Goal: Task Accomplishment & Management: Manage account settings

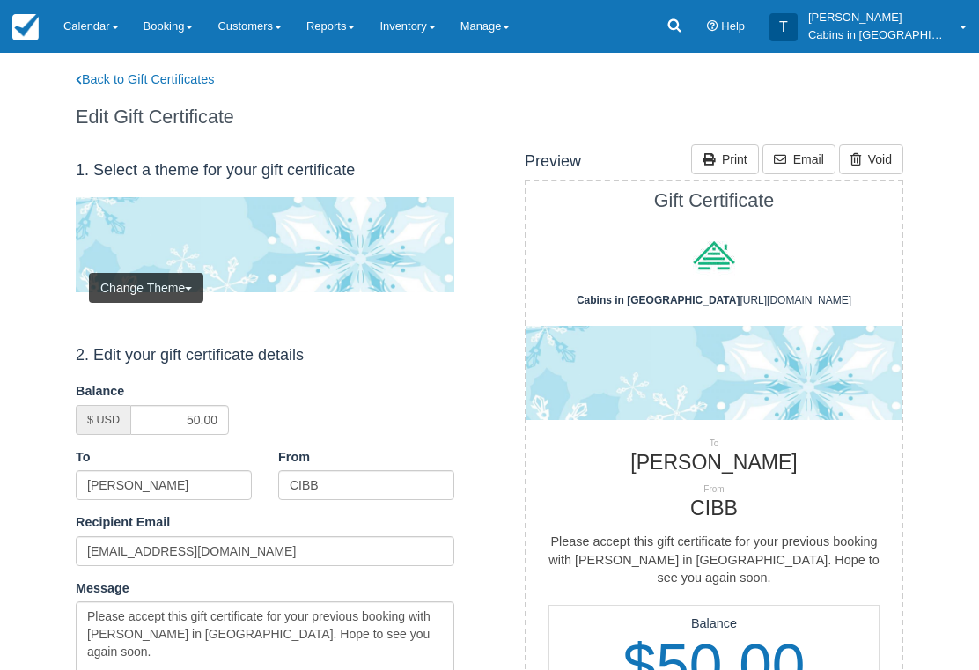
click at [367, 18] on link "Reports" at bounding box center [330, 26] width 73 height 53
click at [341, 36] on link "Reports" at bounding box center [330, 26] width 73 height 53
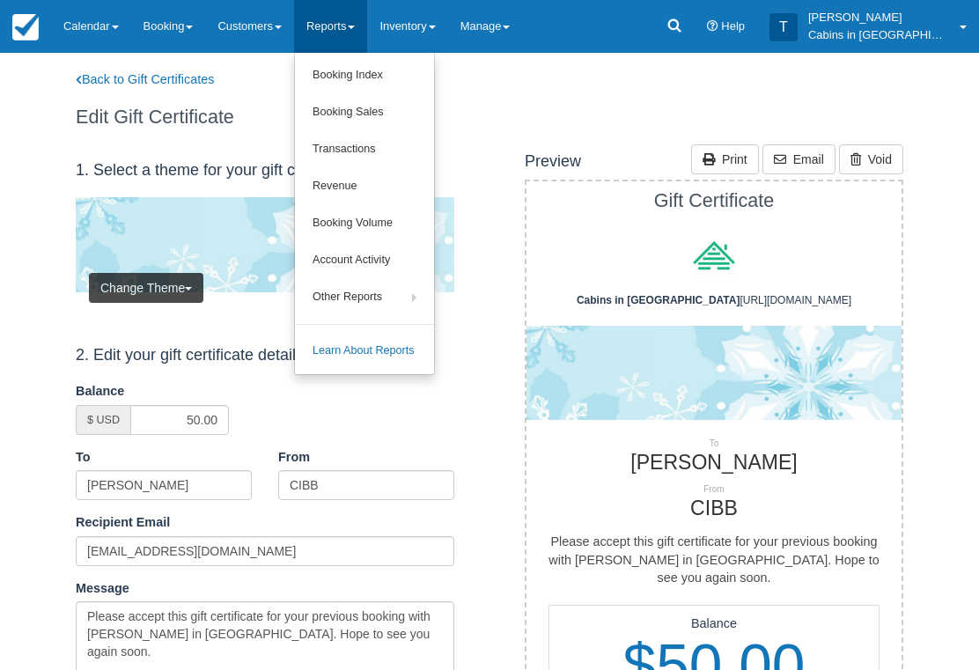
click at [413, 74] on link "Booking Index" at bounding box center [364, 75] width 139 height 37
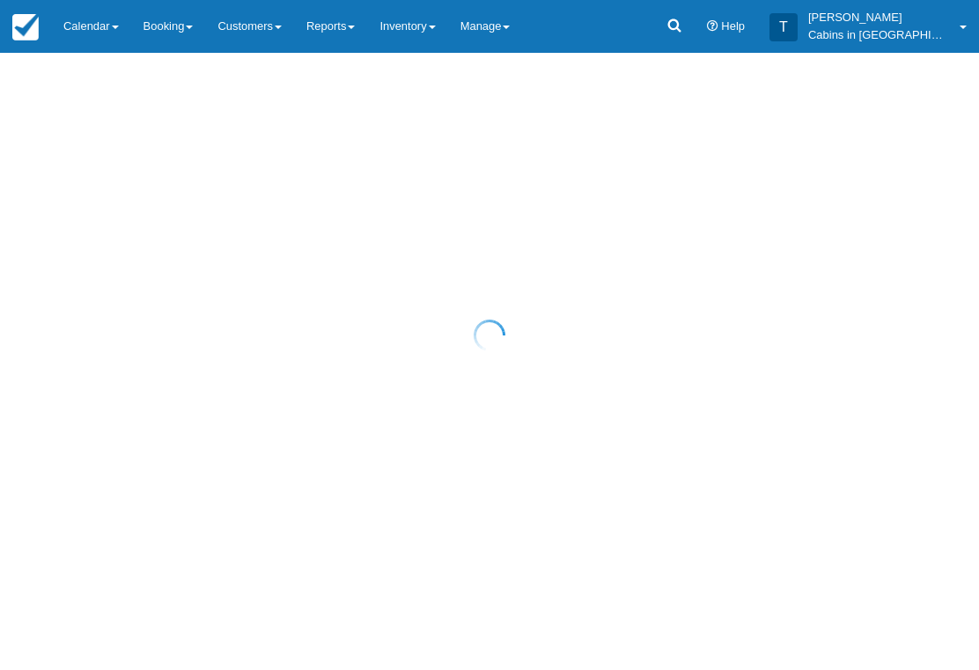
select select "25"
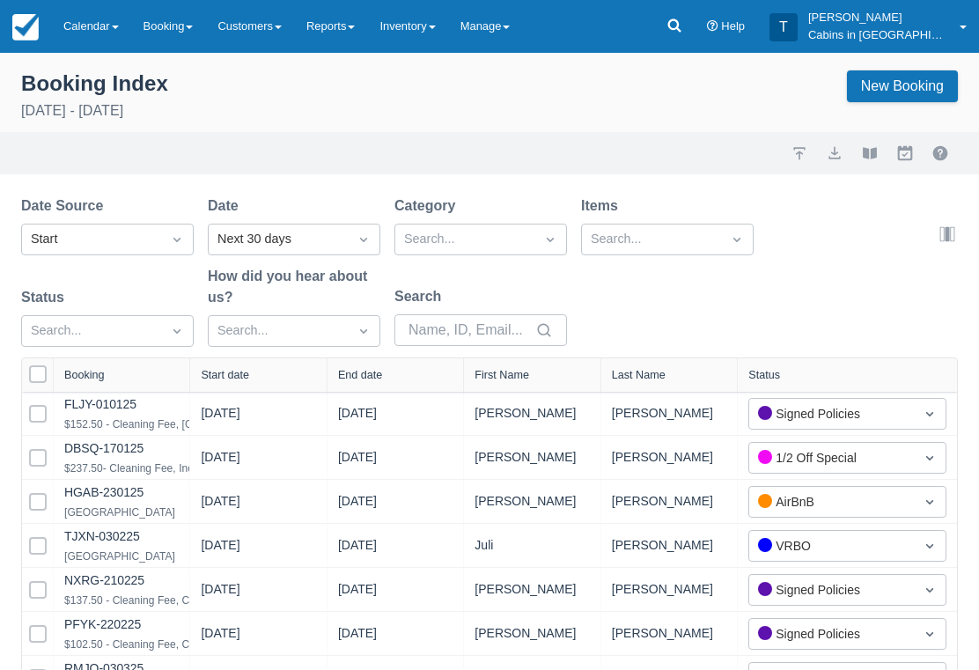
select select "25"
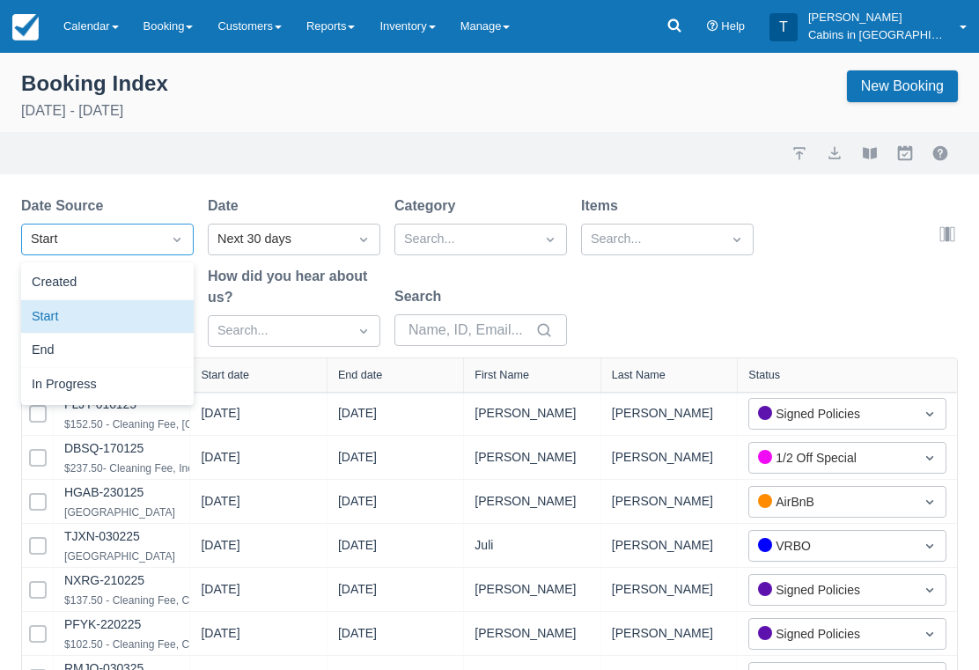
click at [156, 284] on div "Created" at bounding box center [107, 283] width 173 height 34
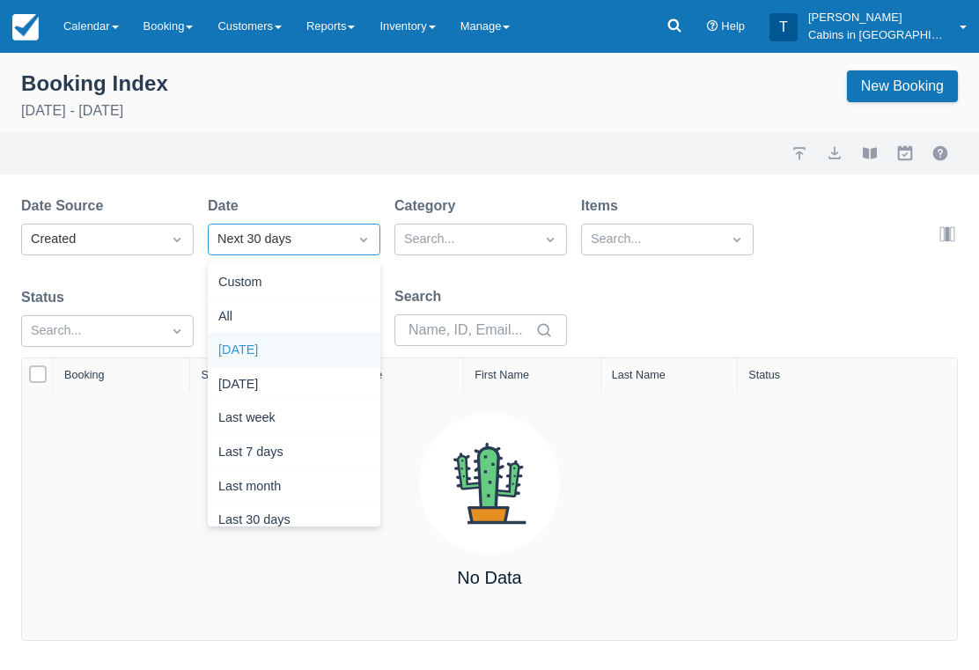
click at [317, 365] on div "Today" at bounding box center [294, 351] width 173 height 34
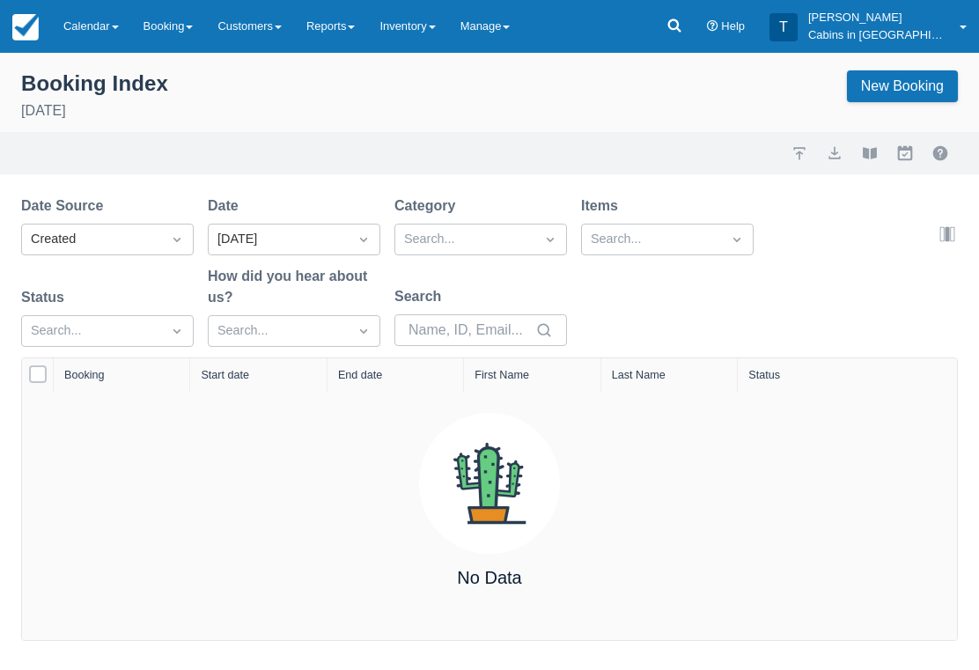
click at [177, 20] on link "Booking" at bounding box center [168, 26] width 75 height 53
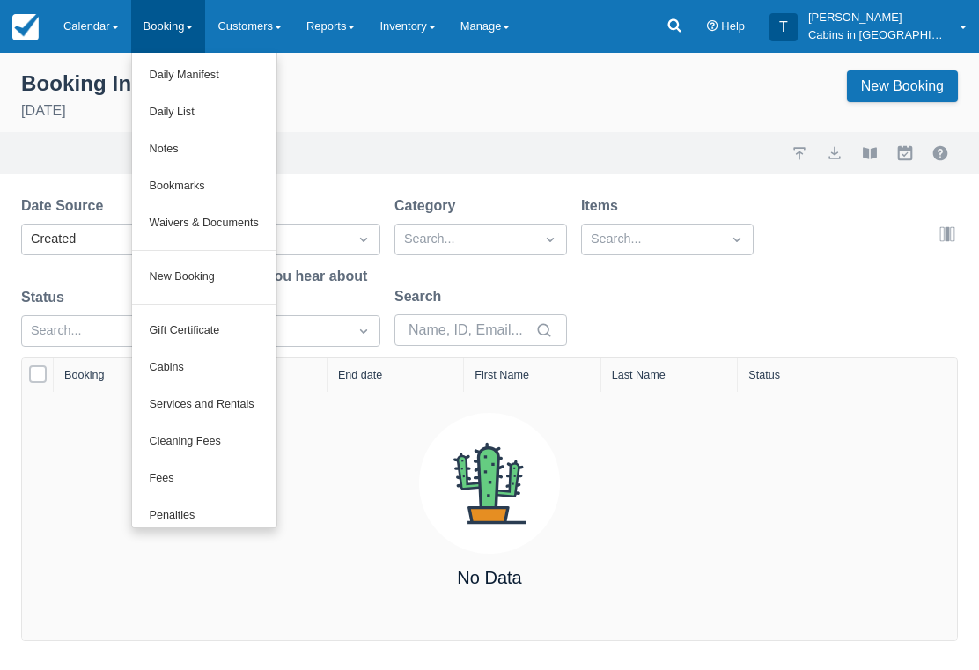
click at [232, 261] on link "New Booking" at bounding box center [204, 277] width 144 height 37
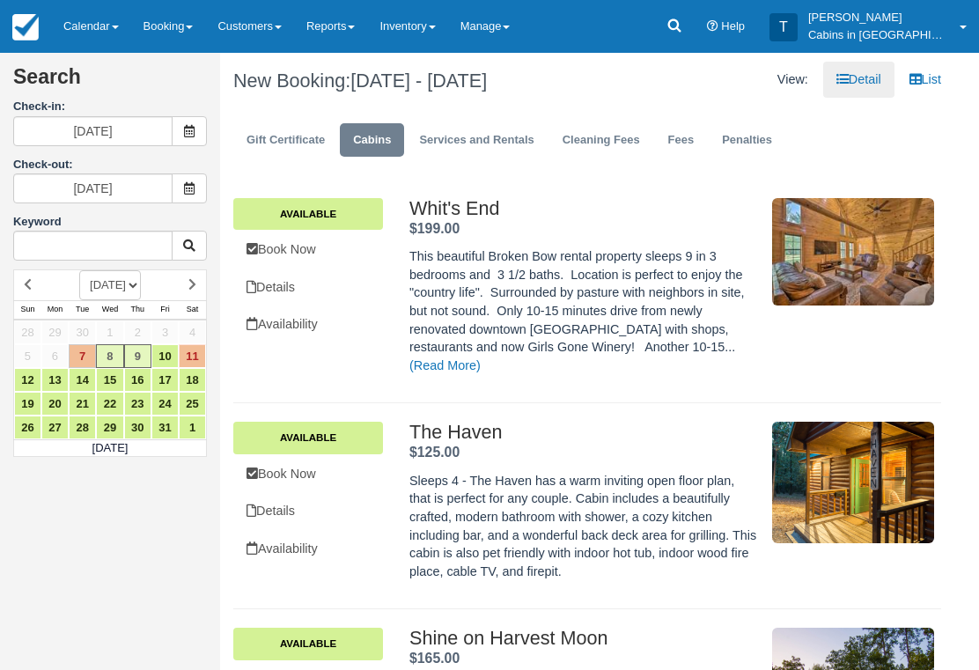
click at [195, 129] on span at bounding box center [189, 131] width 35 height 30
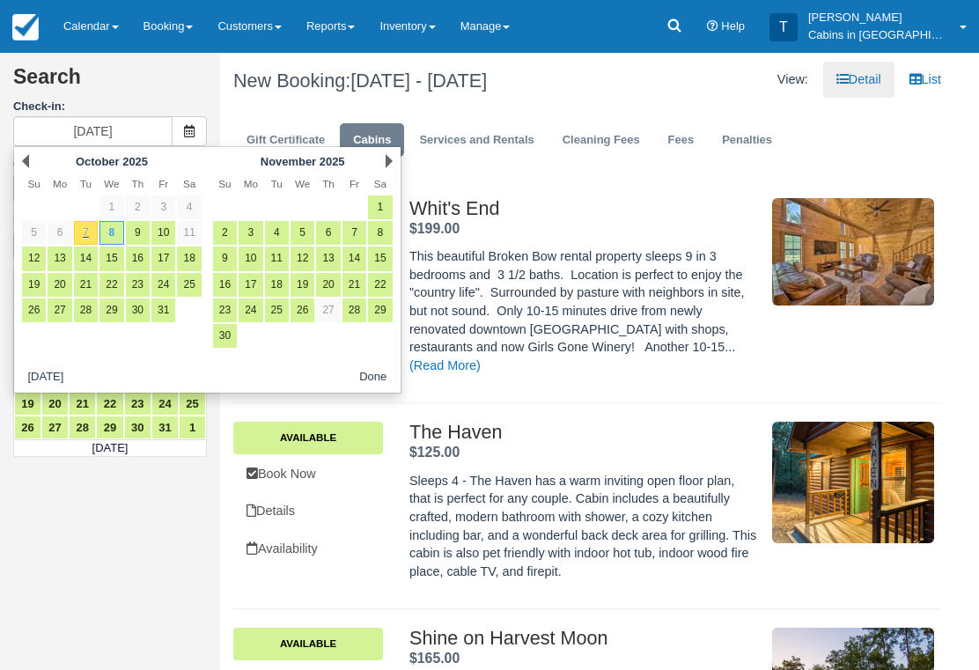
click at [389, 156] on link "Next" at bounding box center [389, 161] width 7 height 14
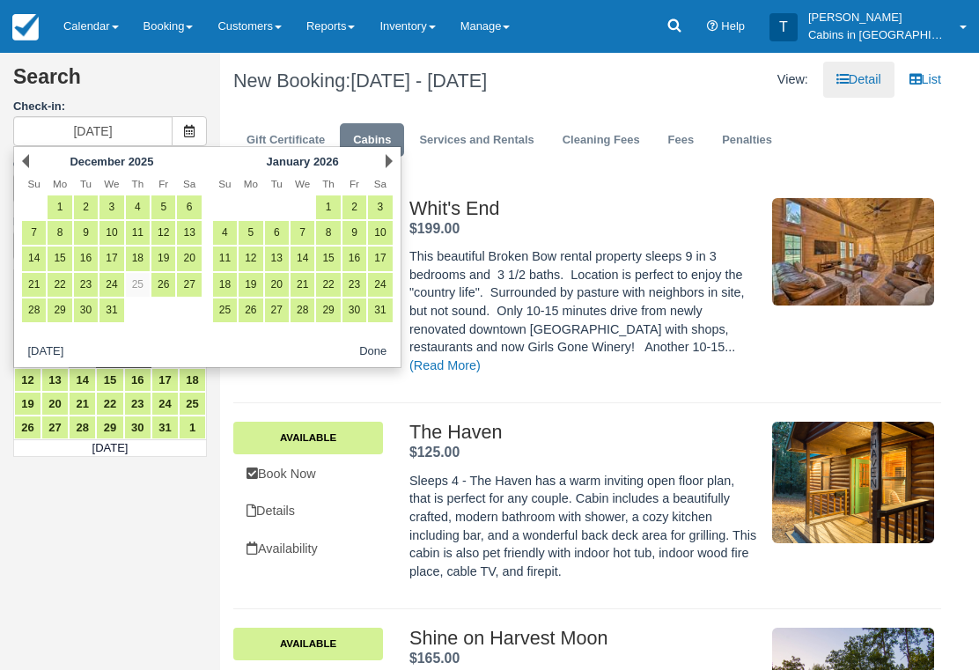
click at [383, 166] on div "Next January 2026" at bounding box center [302, 161] width 191 height 25
click at [387, 167] on link "Next" at bounding box center [389, 161] width 7 height 14
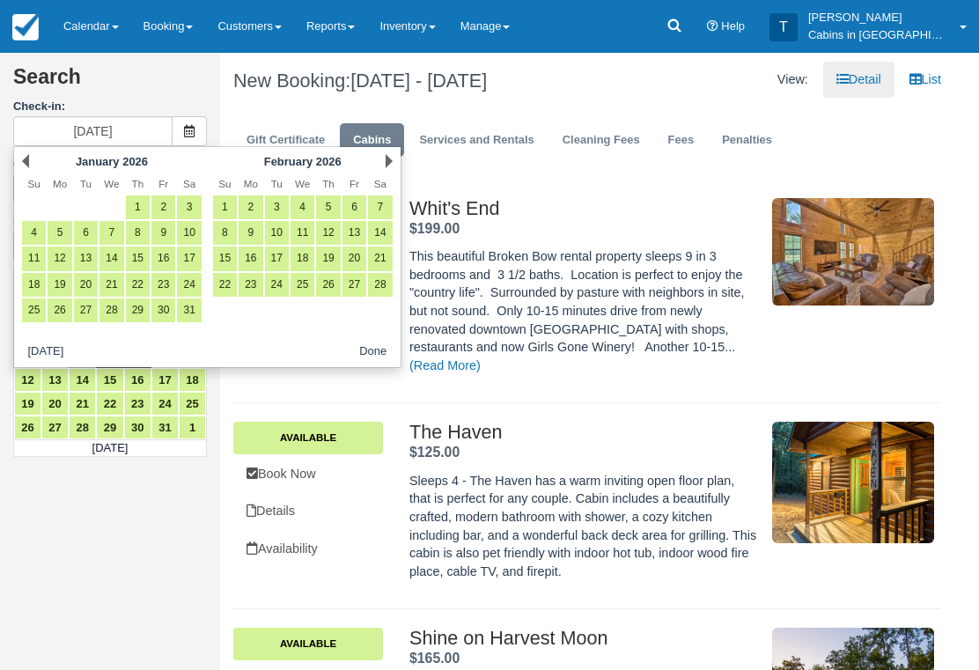
click at [387, 163] on link "Next" at bounding box center [389, 161] width 7 height 14
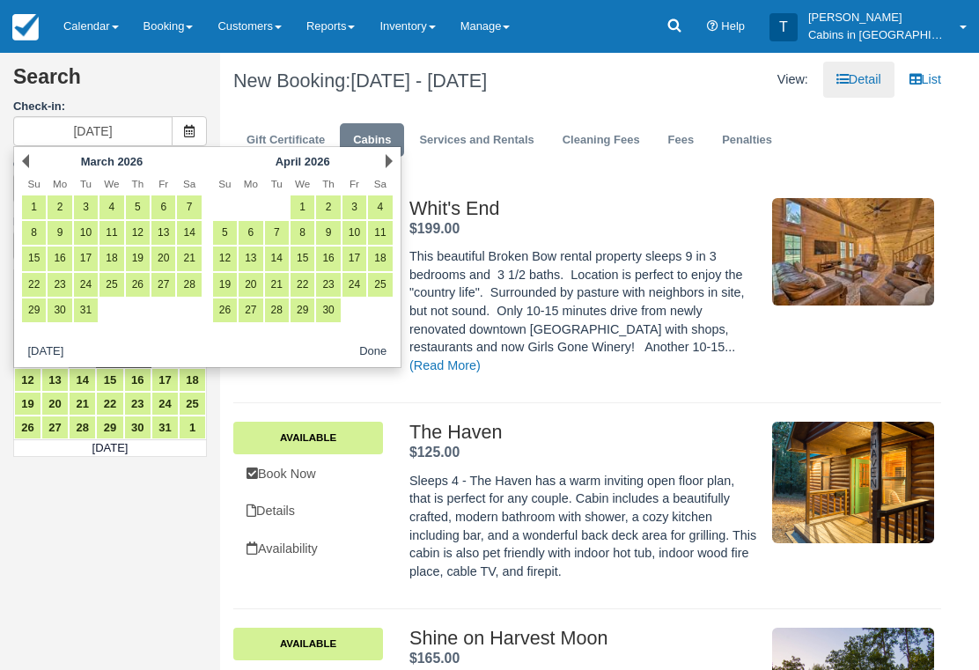
click at [381, 172] on div "Next April 2026" at bounding box center [302, 161] width 191 height 25
click at [393, 166] on link "Next" at bounding box center [389, 161] width 7 height 14
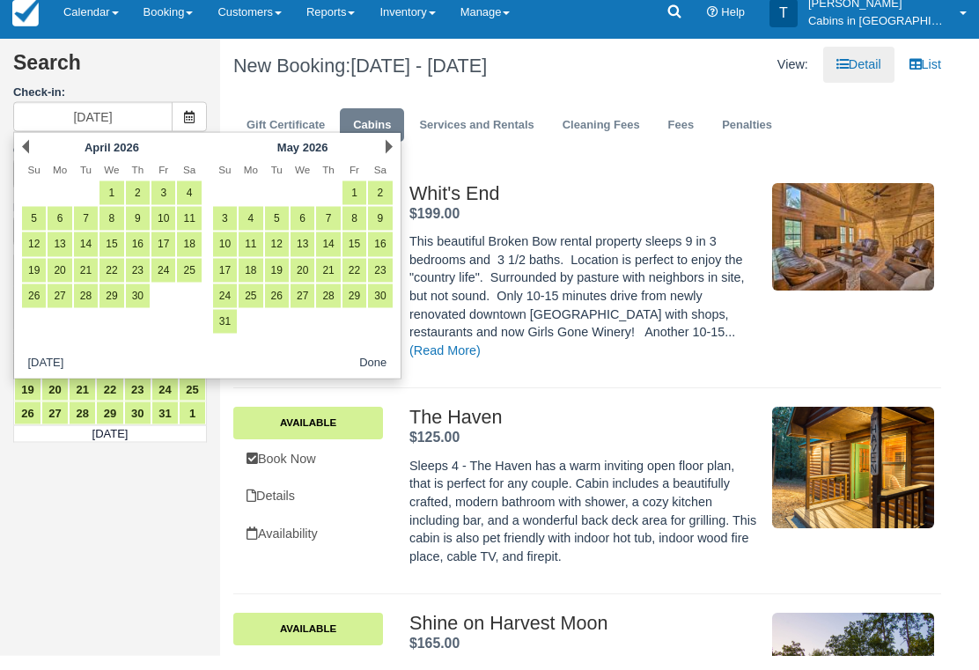
click at [306, 298] on link "27" at bounding box center [303, 310] width 24 height 24
type input "05/27/26"
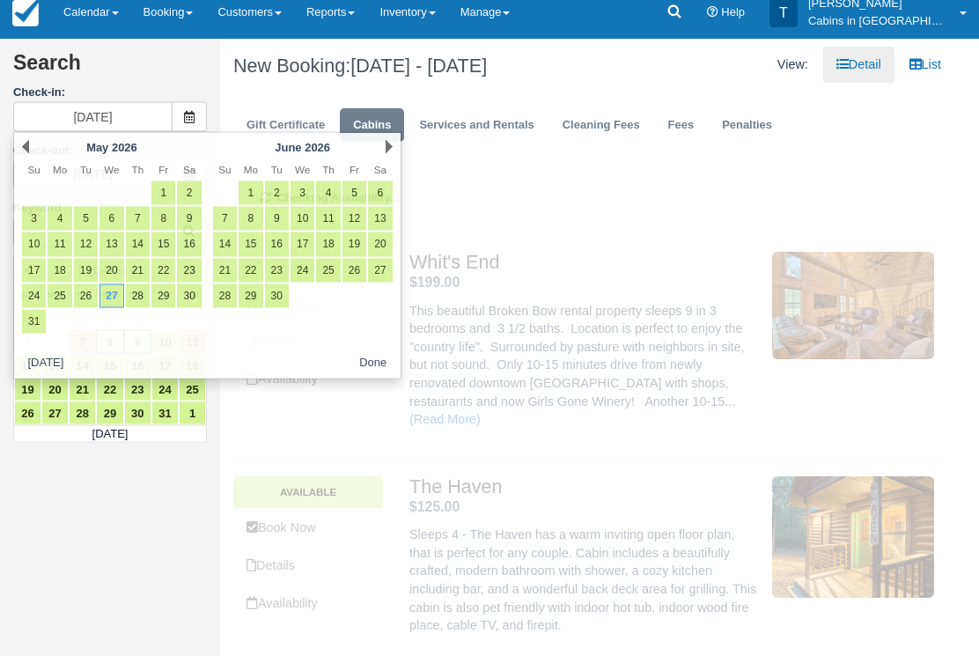
scroll to position [15, 0]
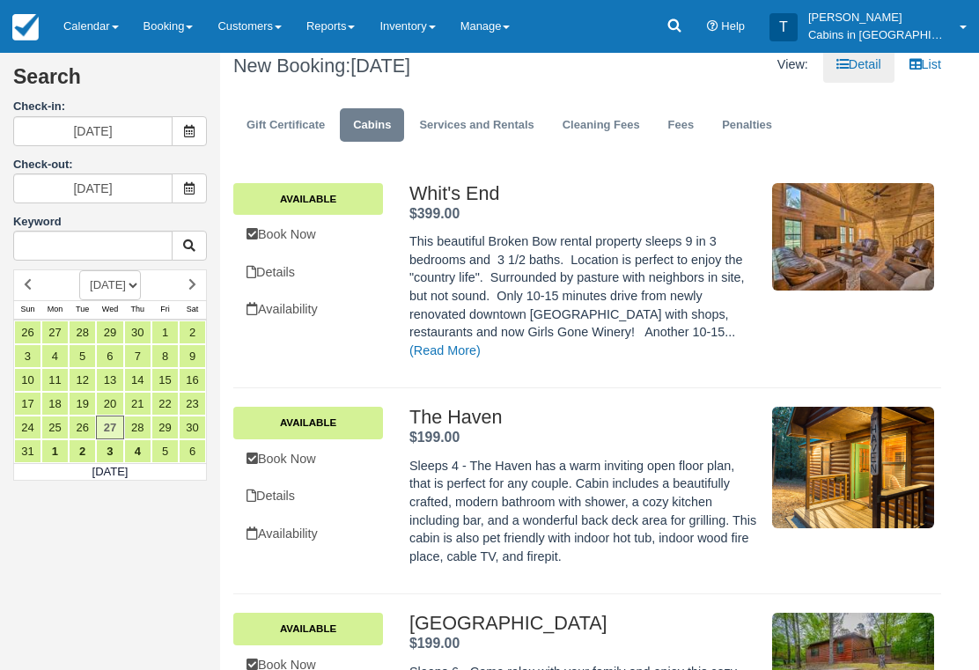
click at [197, 188] on span at bounding box center [189, 188] width 35 height 30
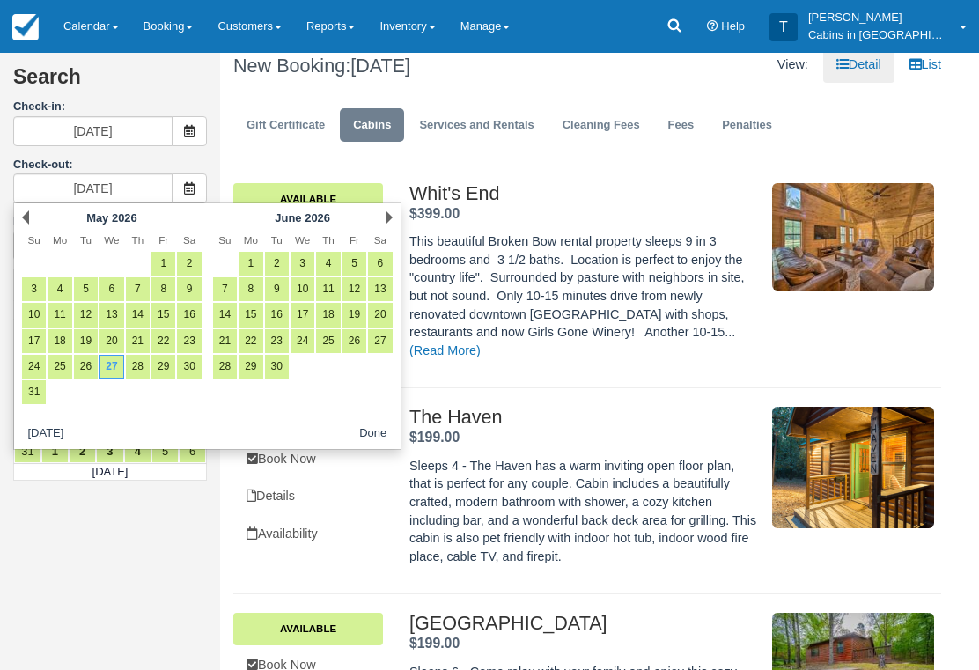
click at [36, 384] on link "31" at bounding box center [34, 392] width 24 height 24
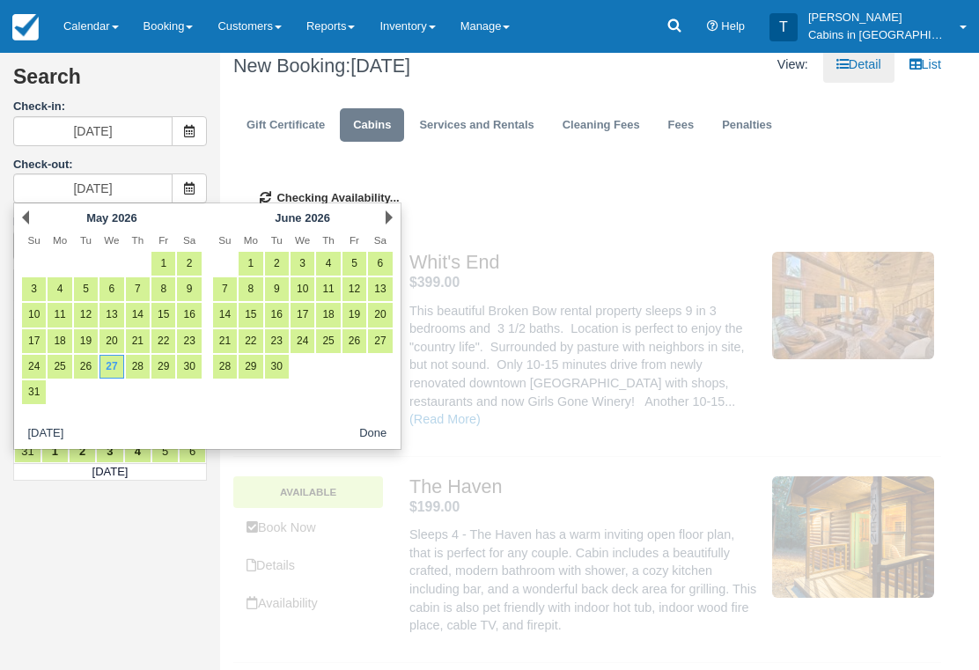
type input "05/31/26"
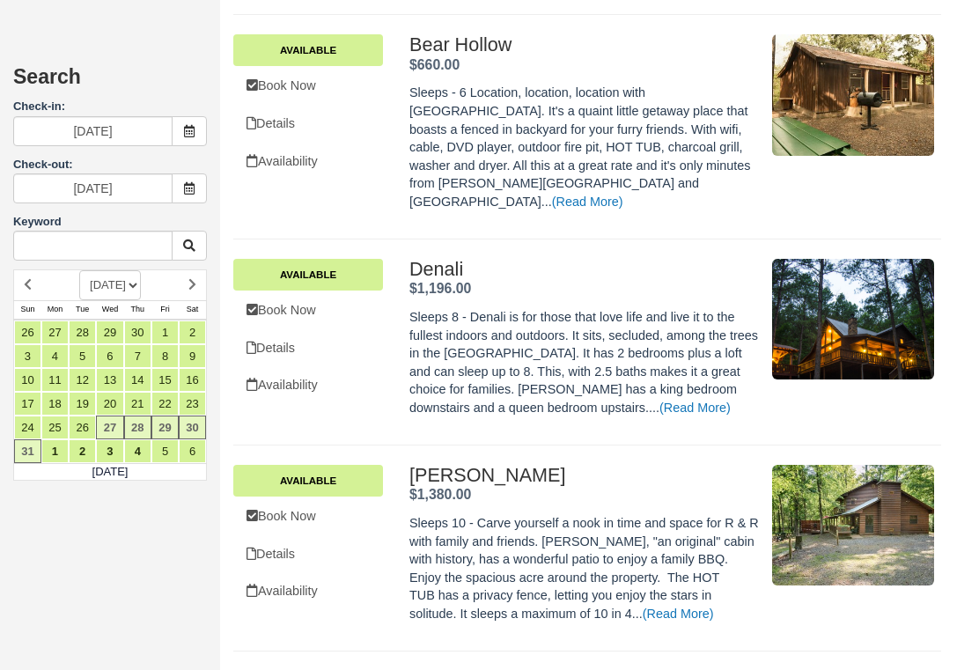
scroll to position [2160, 0]
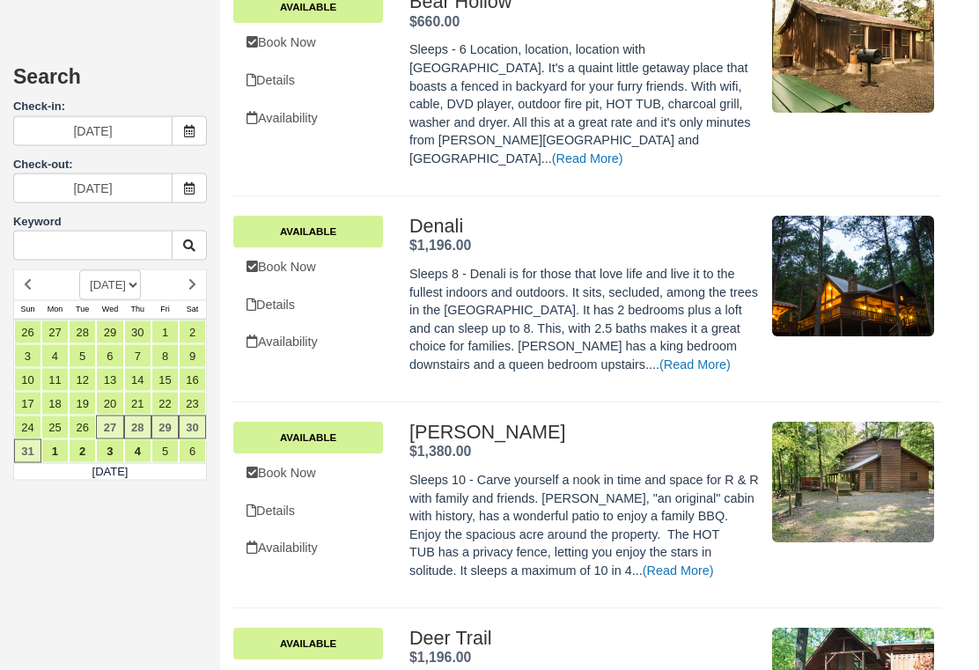
click at [314, 250] on link "Book Now" at bounding box center [308, 268] width 150 height 36
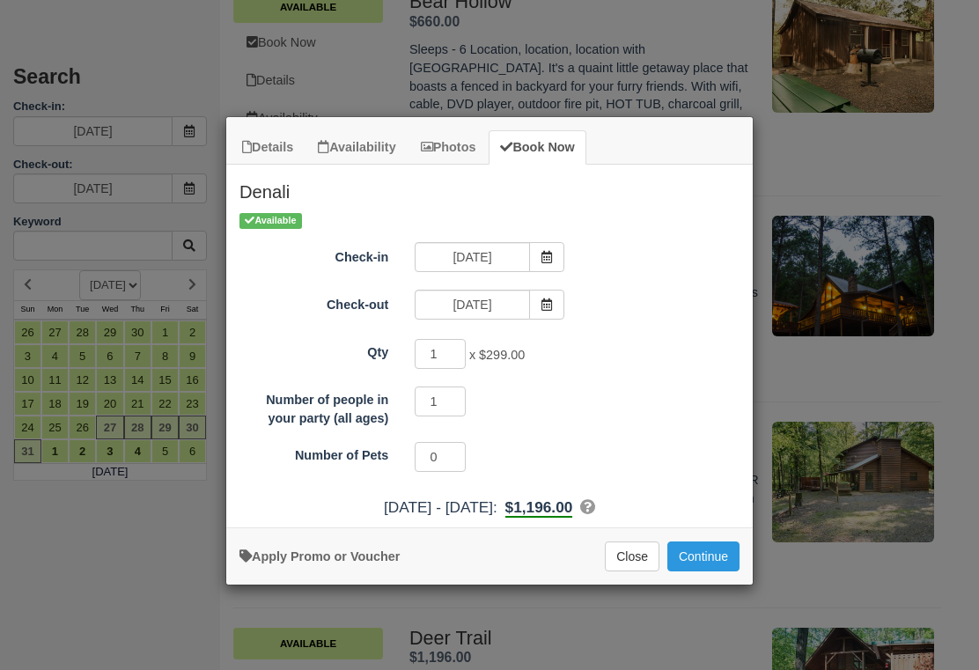
click at [712, 583] on div "Details Availability Photos Book Now Denali October 2025 Sun Sunday Mon Monday …" at bounding box center [489, 350] width 528 height 468
click at [724, 549] on button "Continue" at bounding box center [703, 556] width 72 height 30
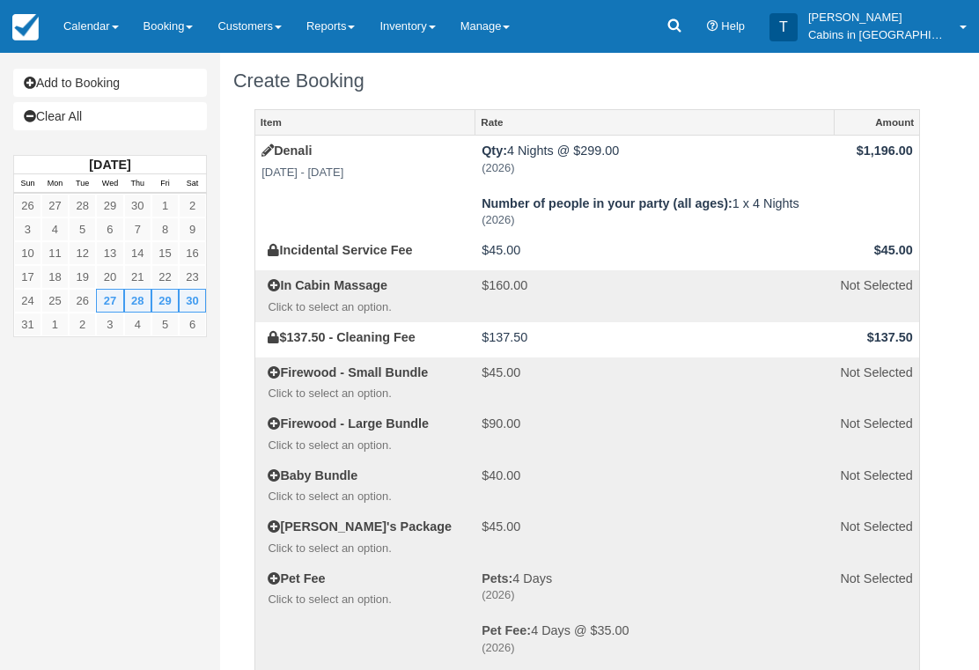
click at [149, 109] on link "Clear All" at bounding box center [110, 116] width 194 height 28
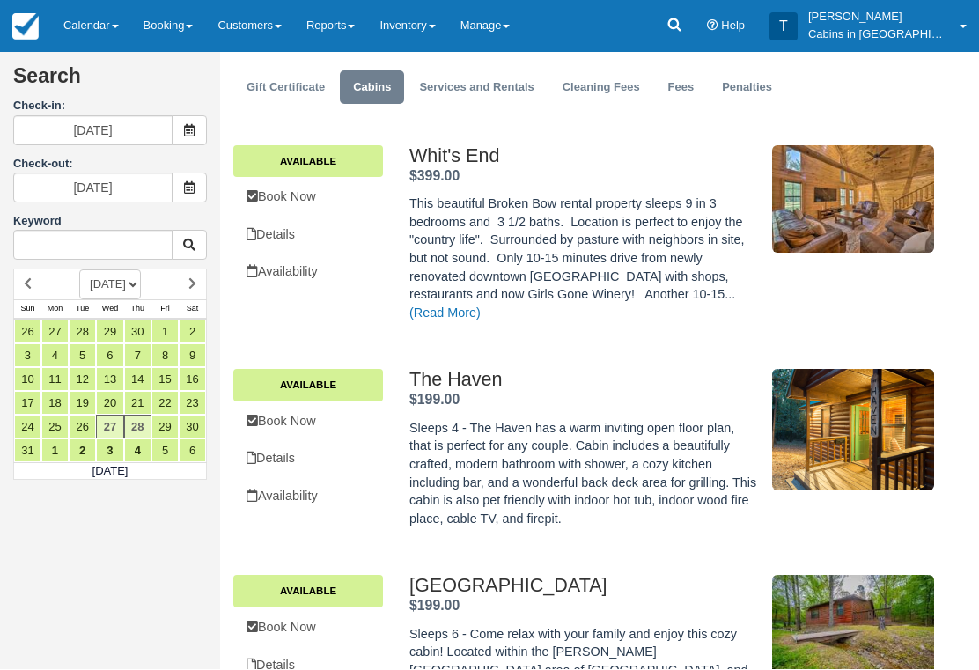
scroll to position [54, 0]
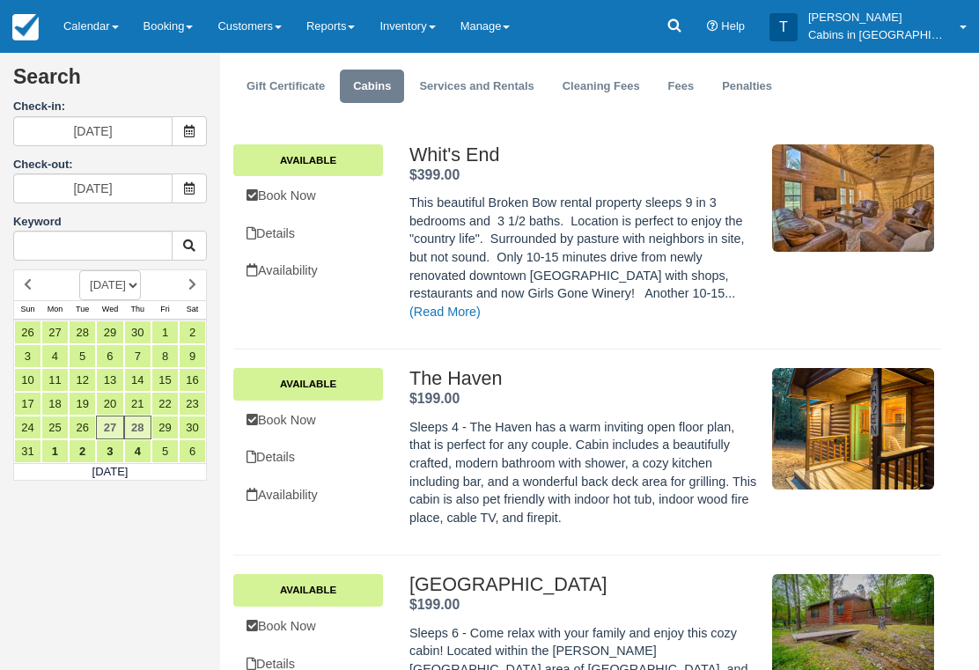
click at [695, 15] on link at bounding box center [674, 26] width 41 height 53
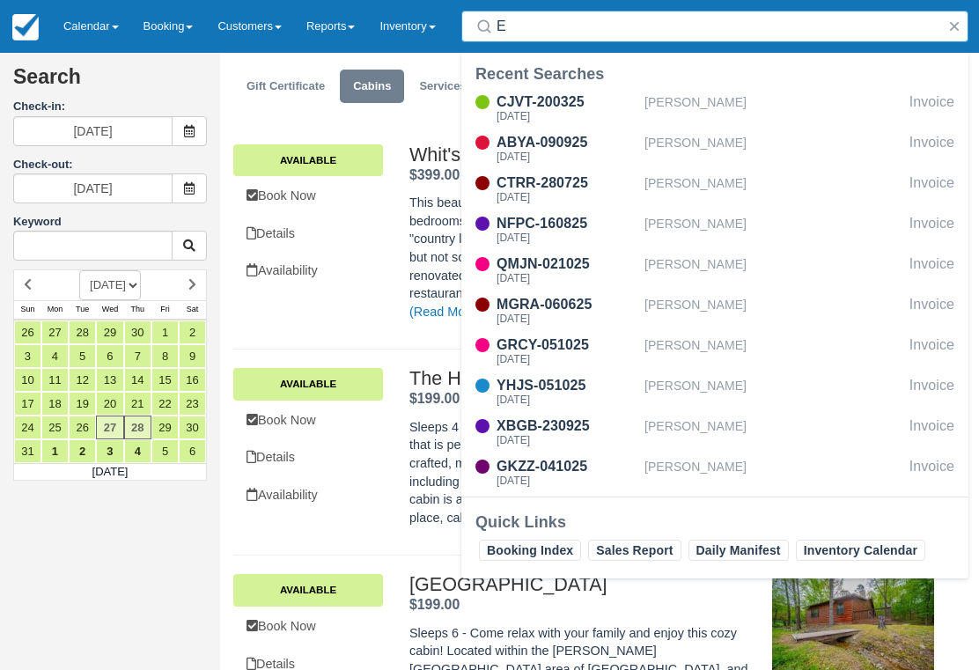
scroll to position [53, 0]
type input "E"
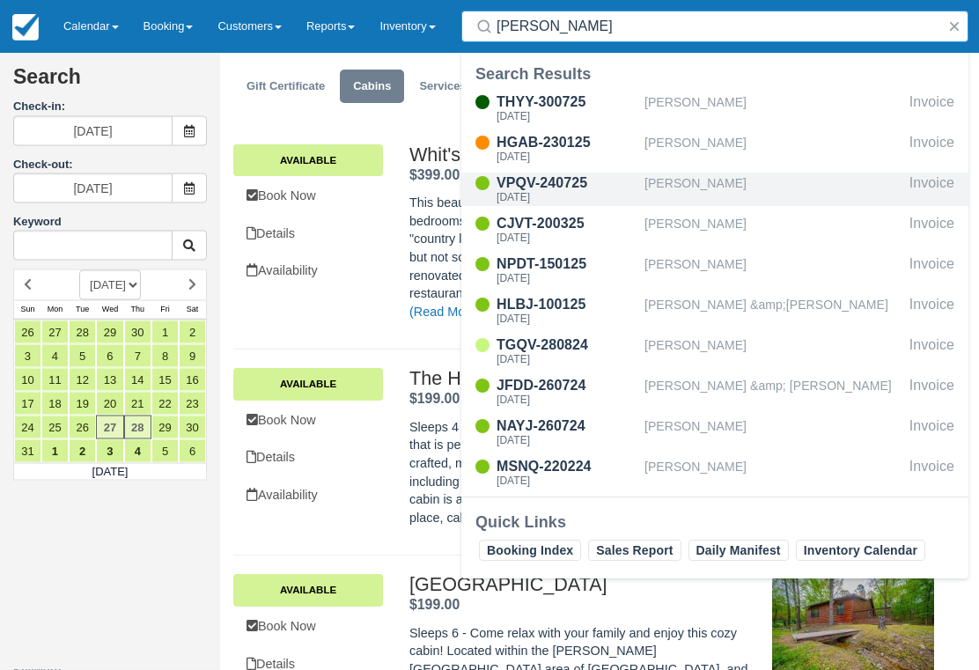
type input "Ashley"
click at [578, 186] on div "VPQV-240725" at bounding box center [567, 183] width 141 height 21
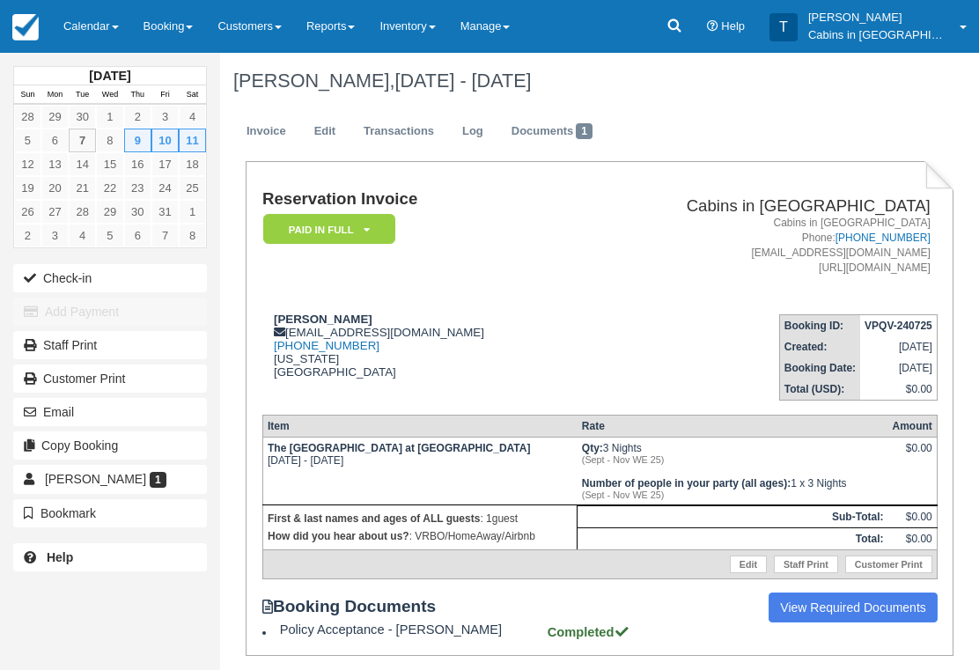
click at [370, 225] on em "Paid in Full" at bounding box center [329, 229] width 132 height 31
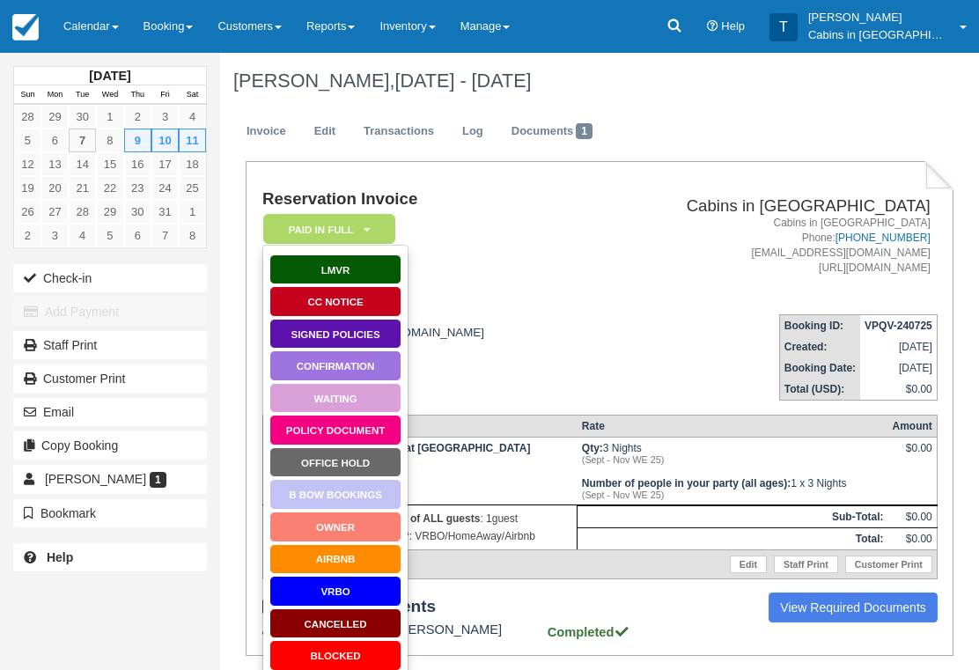
click at [367, 403] on link "Waiting" at bounding box center [335, 398] width 132 height 31
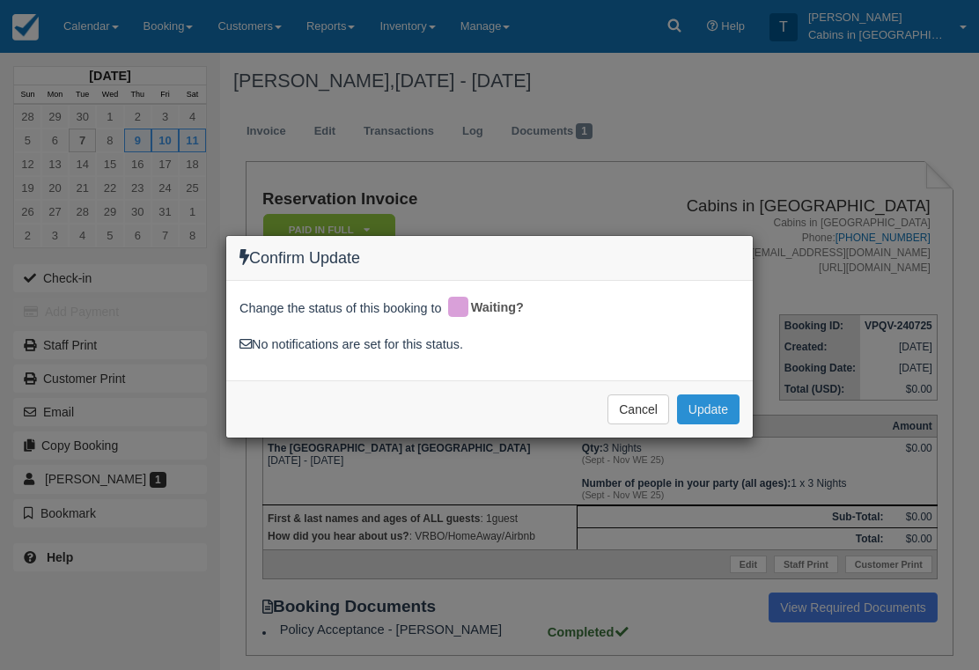
click at [724, 408] on button "Update" at bounding box center [708, 409] width 63 height 30
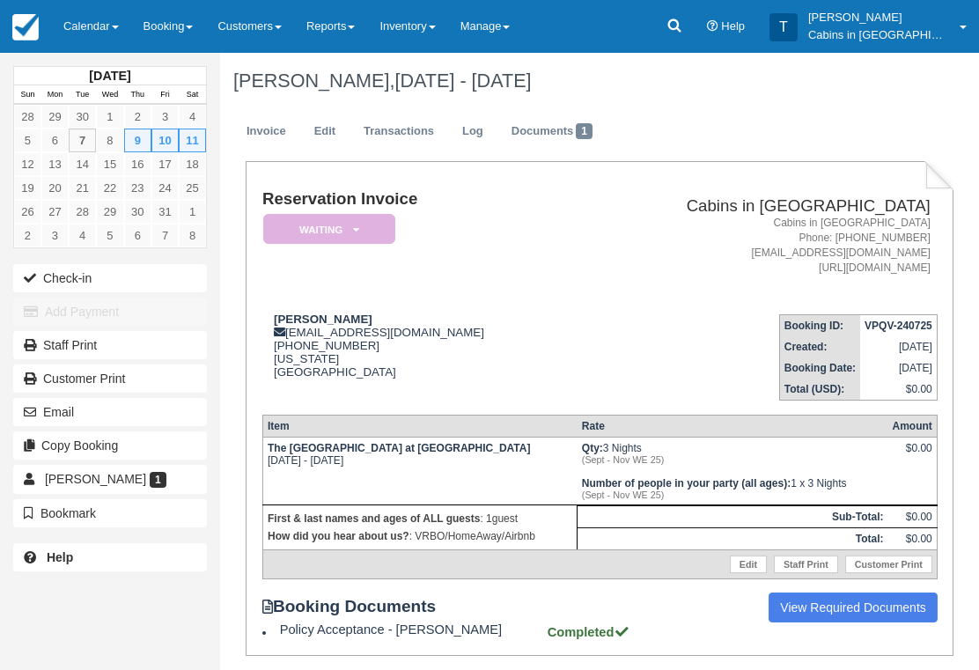
click at [373, 219] on em "Waiting" at bounding box center [329, 229] width 132 height 31
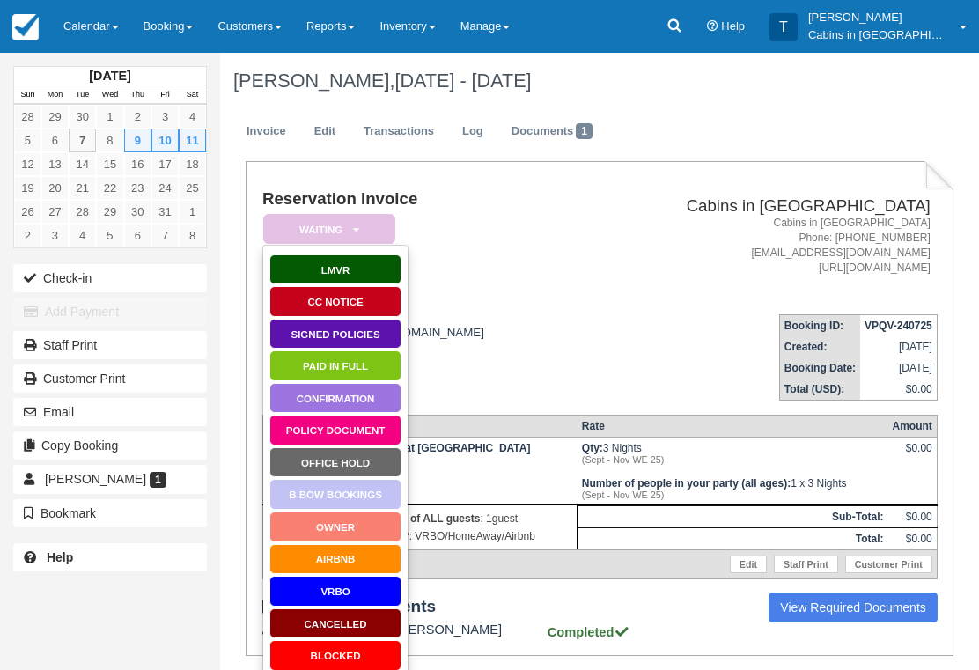
click at [369, 370] on link "Paid in Full" at bounding box center [335, 365] width 132 height 31
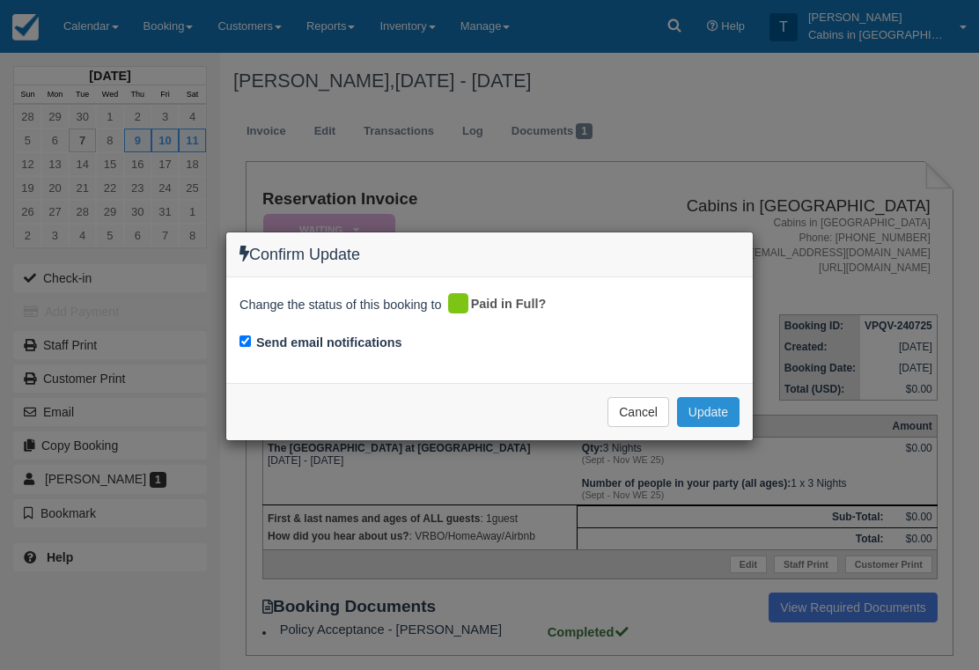
click at [724, 408] on button "Update" at bounding box center [708, 412] width 63 height 30
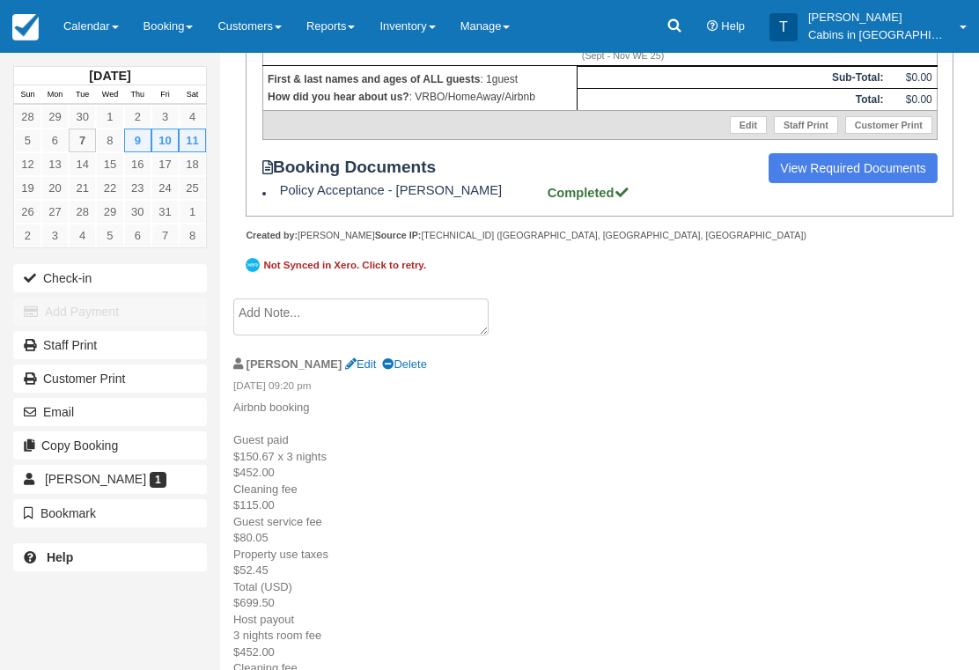
click at [375, 335] on textarea at bounding box center [360, 316] width 255 height 37
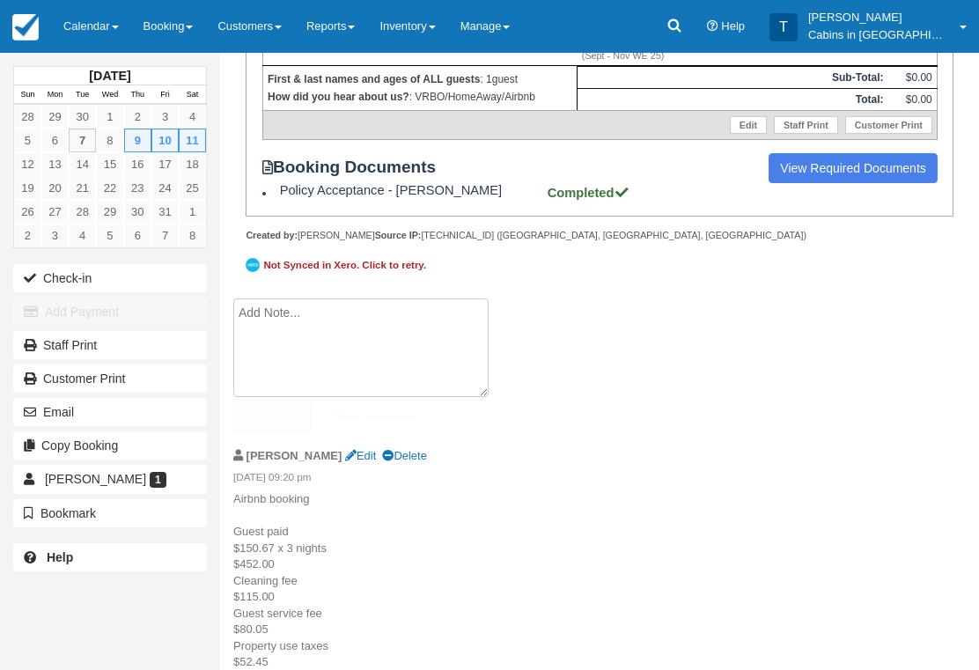
scroll to position [438, 0]
type textarea "Resent key codes for 2nd time"
click at [296, 433] on button "Create" at bounding box center [272, 418] width 79 height 30
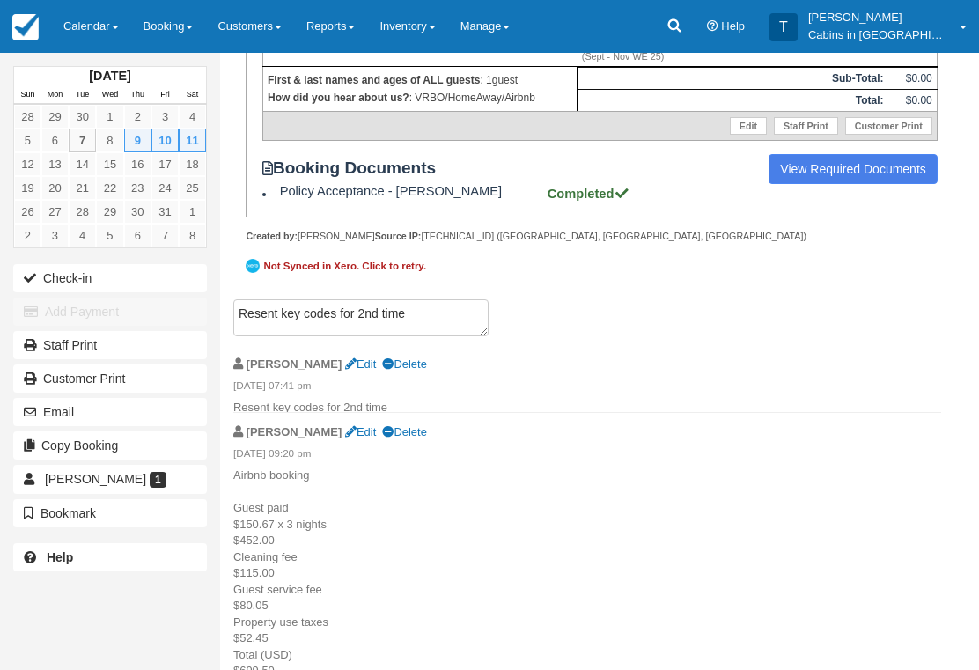
scroll to position [439, 0]
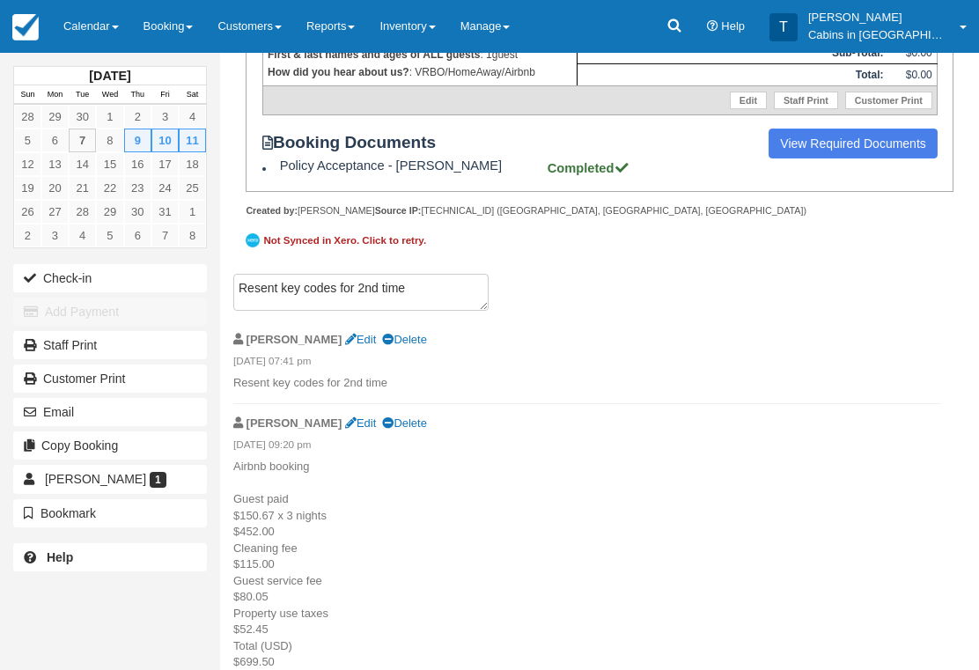
click at [104, 33] on link "Calendar" at bounding box center [91, 26] width 80 height 53
